Goal: Information Seeking & Learning: Learn about a topic

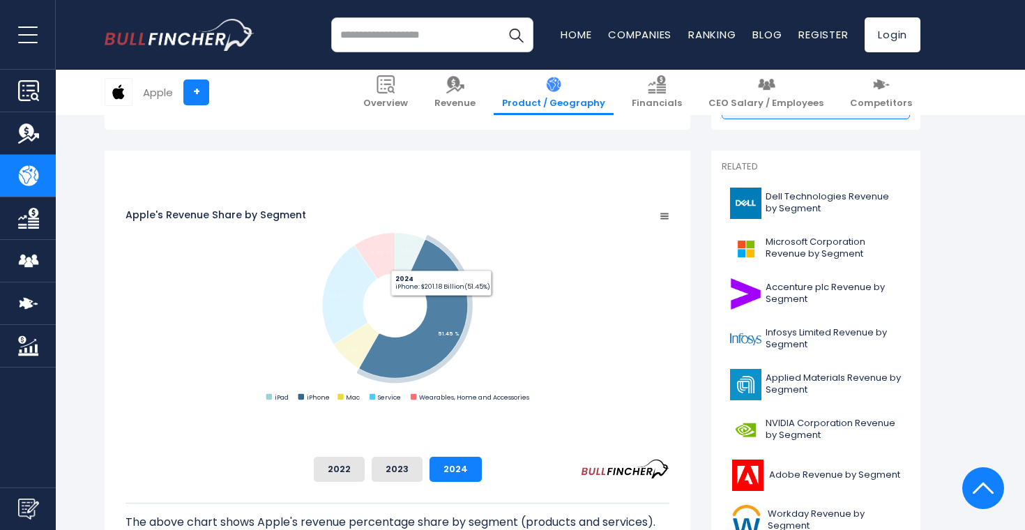
scroll to position [336, 0]
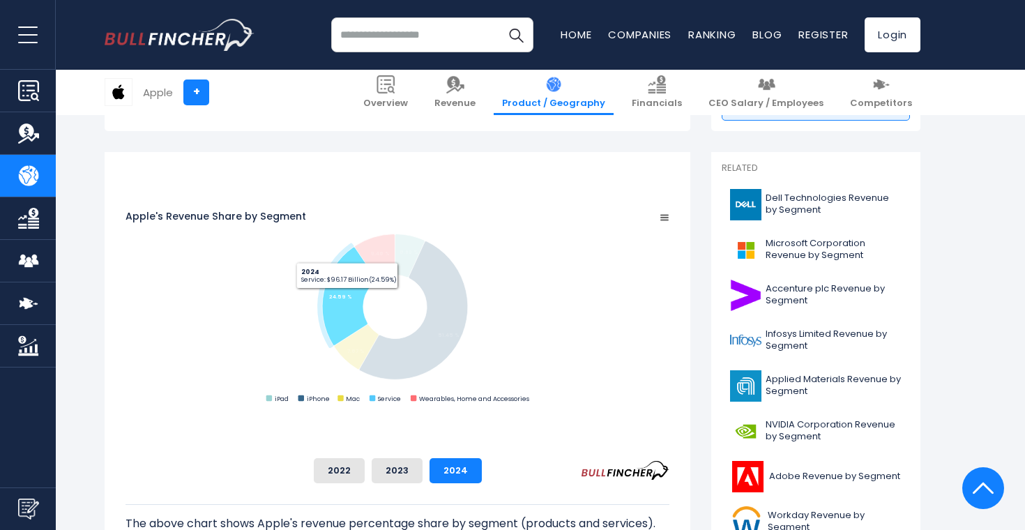
click at [376, 291] on icon "Apple's Revenue Share by Segment" at bounding box center [349, 296] width 54 height 98
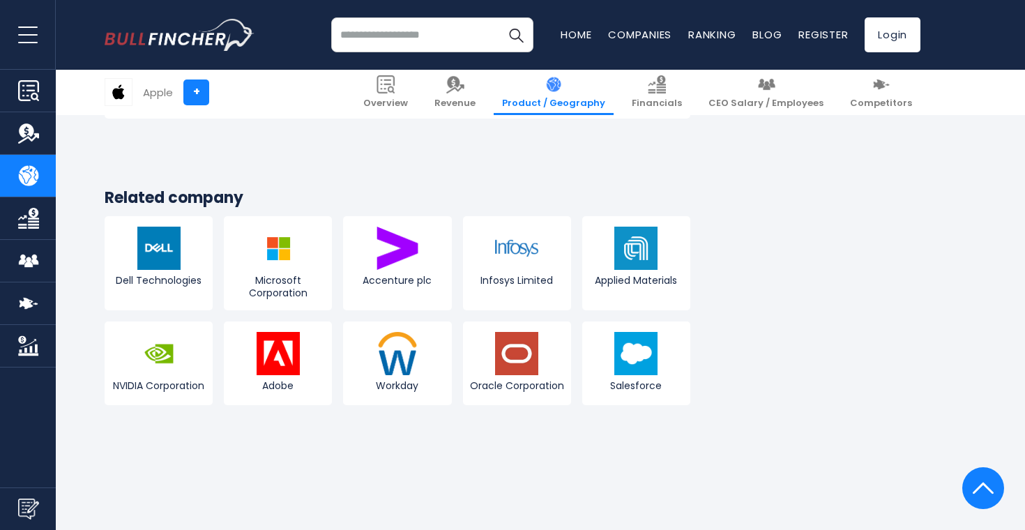
scroll to position [2711, 0]
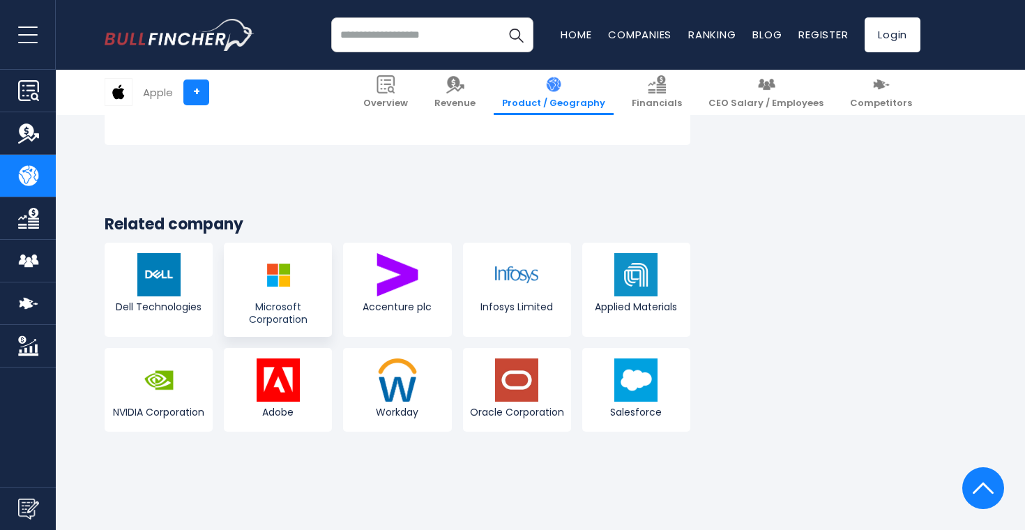
click at [300, 253] on img at bounding box center [277, 274] width 43 height 43
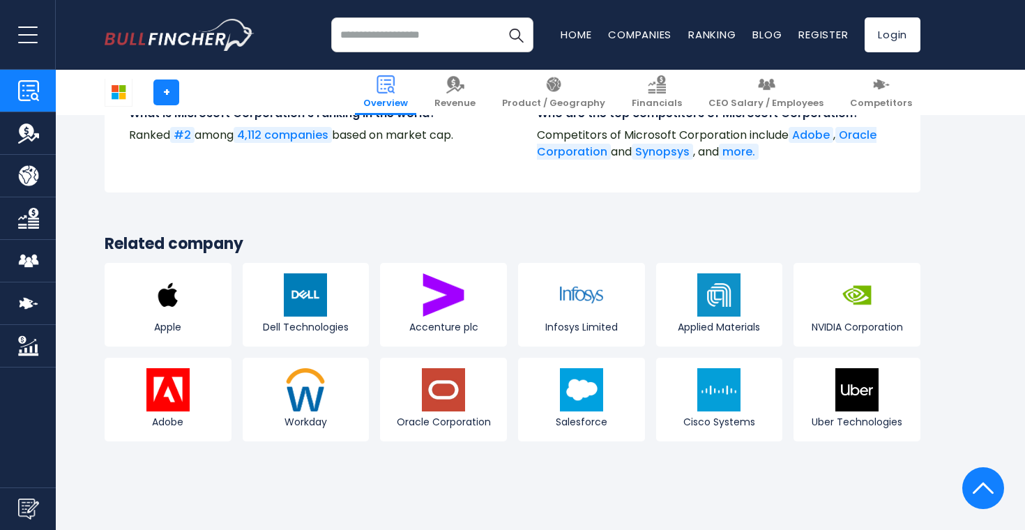
scroll to position [5287, 0]
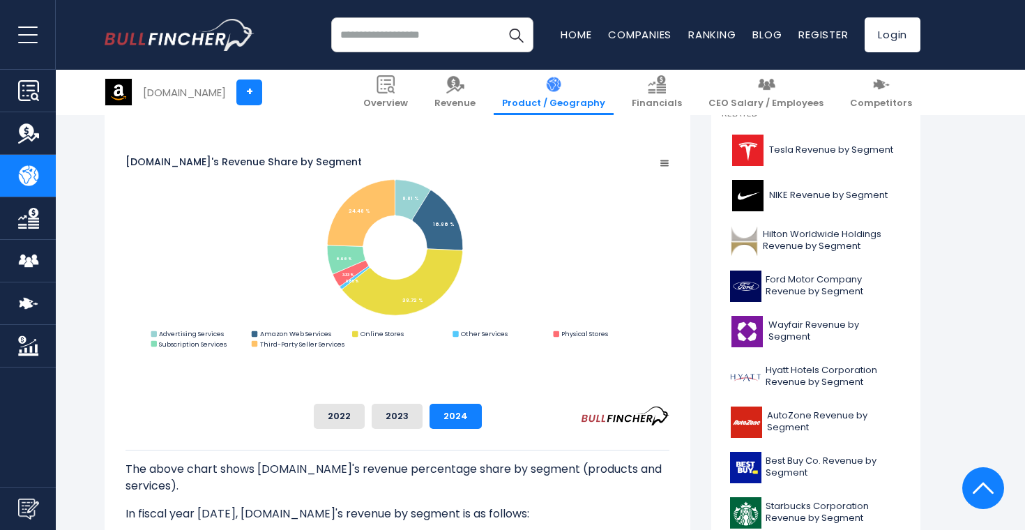
scroll to position [358, 0]
